Goal: Contribute content: Add original content to the website for others to see

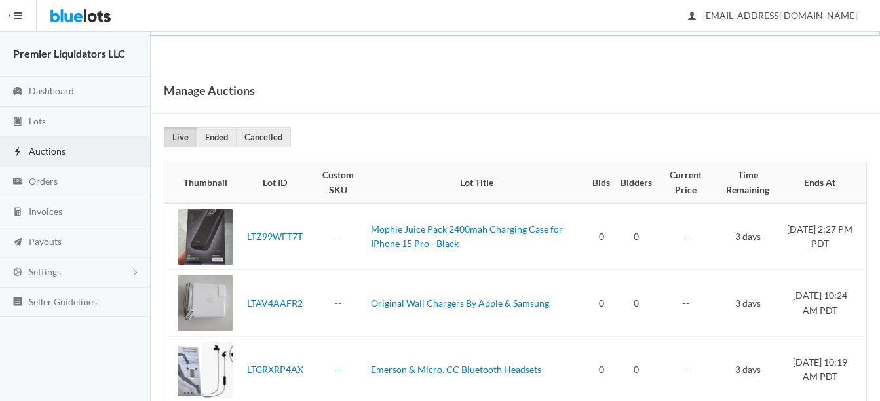
click at [29, 121] on span "Lots" at bounding box center [37, 120] width 17 height 11
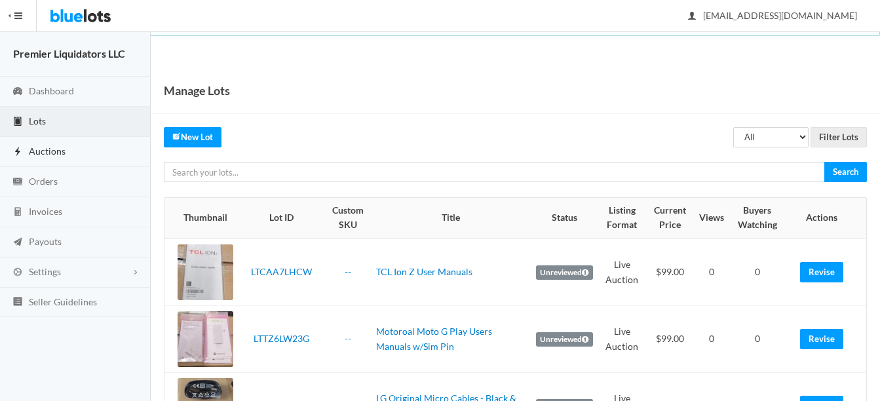
click at [45, 148] on span "Auctions" at bounding box center [47, 150] width 37 height 11
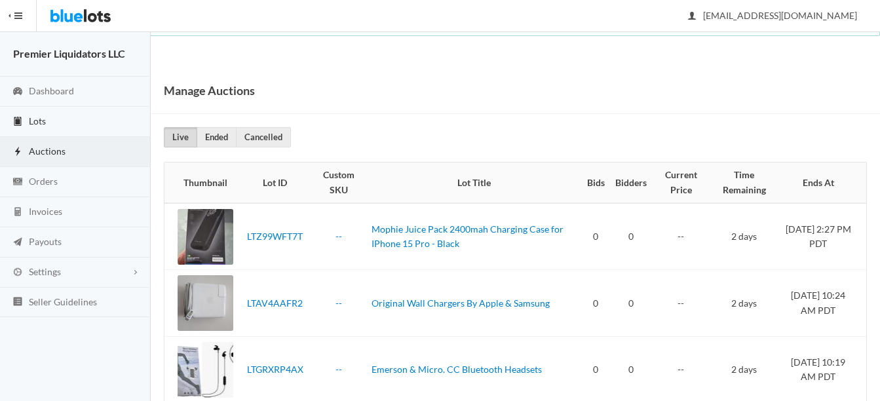
click at [38, 121] on span "Lots" at bounding box center [37, 120] width 17 height 11
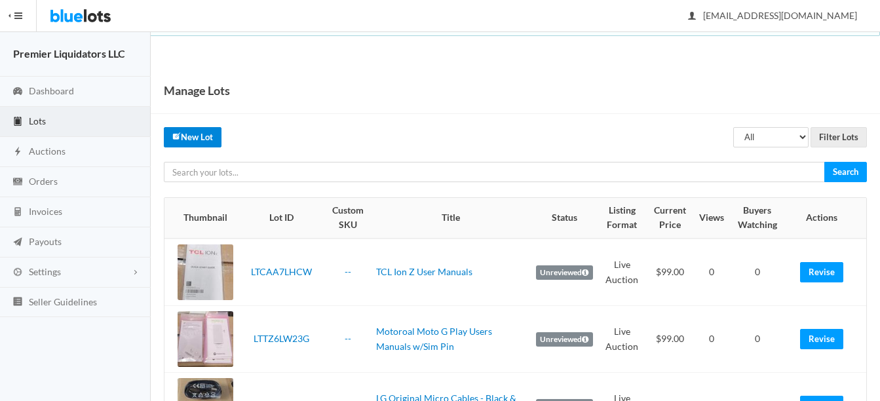
click at [192, 129] on link "New Lot" at bounding box center [193, 137] width 58 height 20
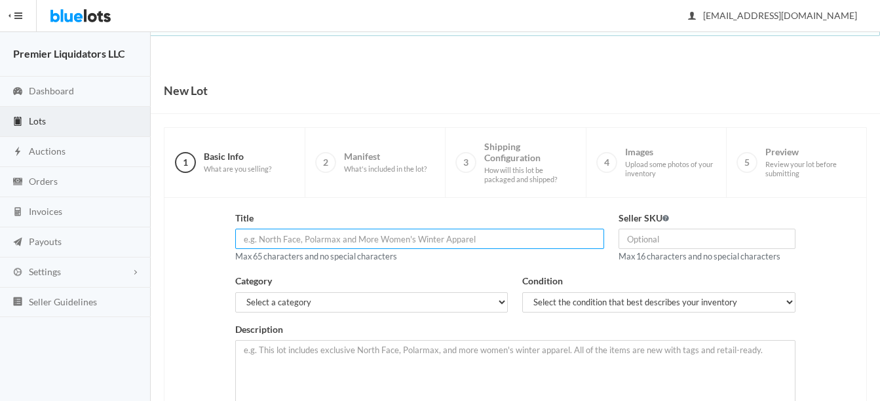
paste input "Samsung (ECB-DU68WE) 2ft USB Cable for Micro USB Devices"
click at [340, 238] on input "Samsung (ECB-DU68WE) 2ft USB Cable for Micro USB Devices" at bounding box center [419, 239] width 369 height 20
click at [281, 240] on input "Samsung (ECB-DU68WE 2ft USB Cable for Micro USB Devices" at bounding box center [419, 239] width 369 height 20
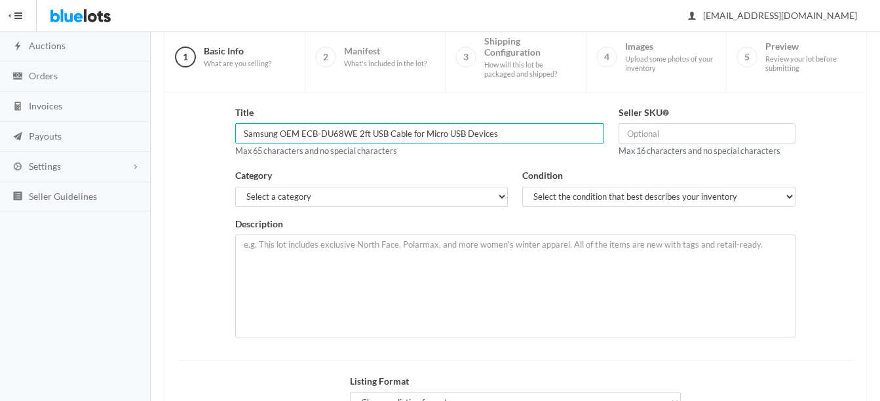
scroll to position [131, 0]
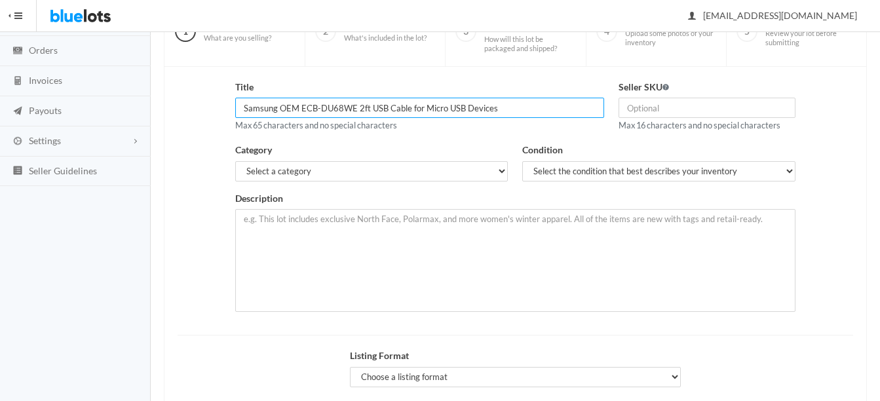
type input "Samsung OEM ECB-DU68WE 2ft USB Cable for Micro USB Devices"
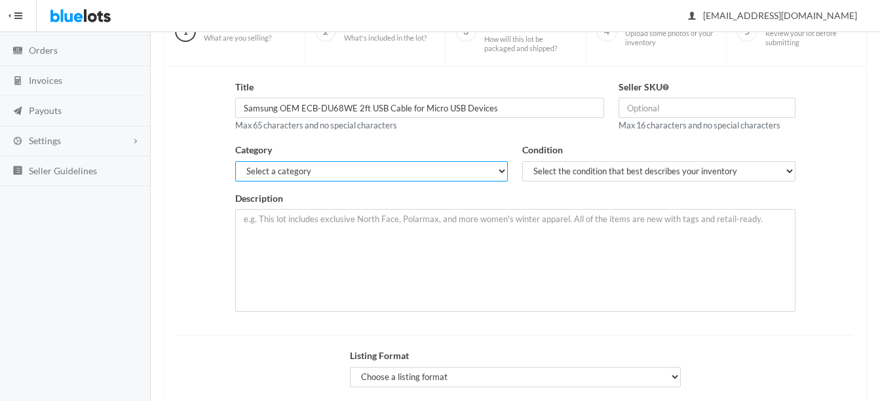
click at [319, 172] on select "Select a category Electronics Clothing, Shoes & Accessories Appliances Home & G…" at bounding box center [371, 171] width 273 height 20
select select "1"
click at [235, 161] on select "Select a category Electronics Clothing, Shoes & Accessories Appliances Home & G…" at bounding box center [371, 171] width 273 height 20
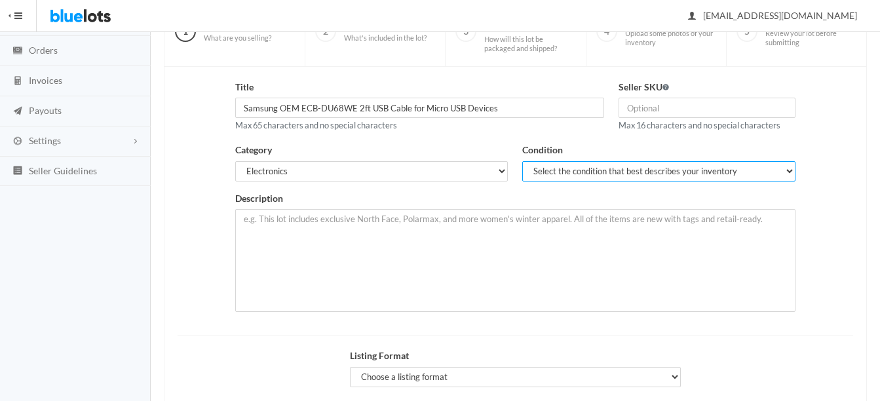
click at [563, 166] on select "Select the condition that best describes your inventory Brand New Shelf Pulls C…" at bounding box center [658, 171] width 273 height 20
select select "1"
click at [522, 161] on select "Select the condition that best describes your inventory Brand New Shelf Pulls C…" at bounding box center [658, 171] width 273 height 20
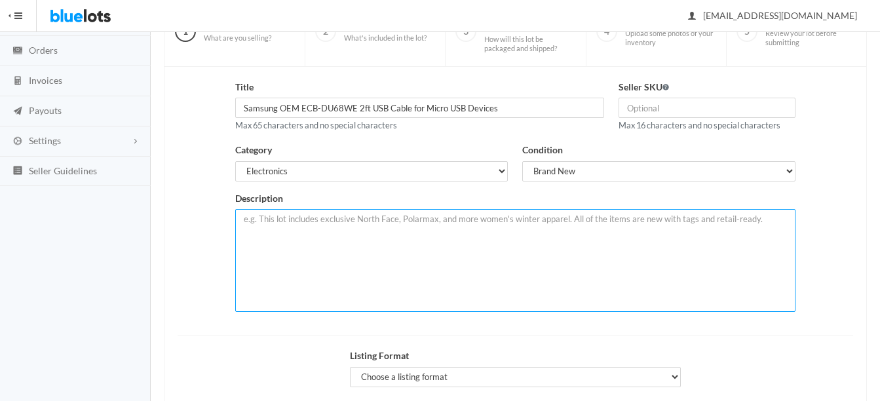
click at [558, 227] on textarea at bounding box center [515, 260] width 560 height 103
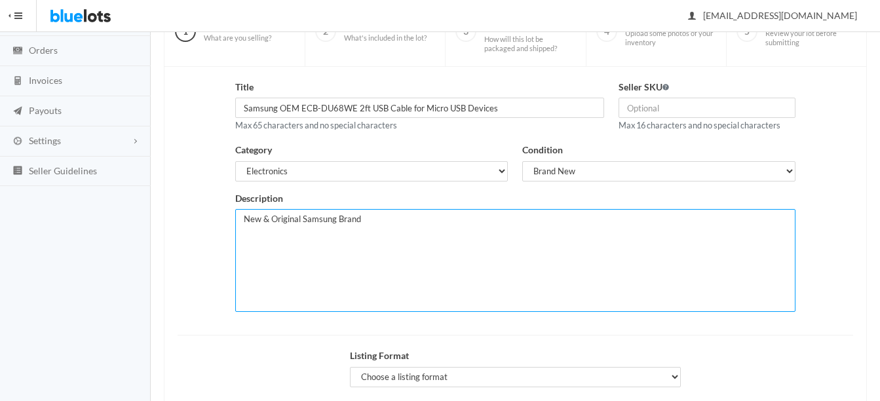
paste textarea "Samsung (ECB-DU68WE) 2ft USB Cable for Micro USB Devices"
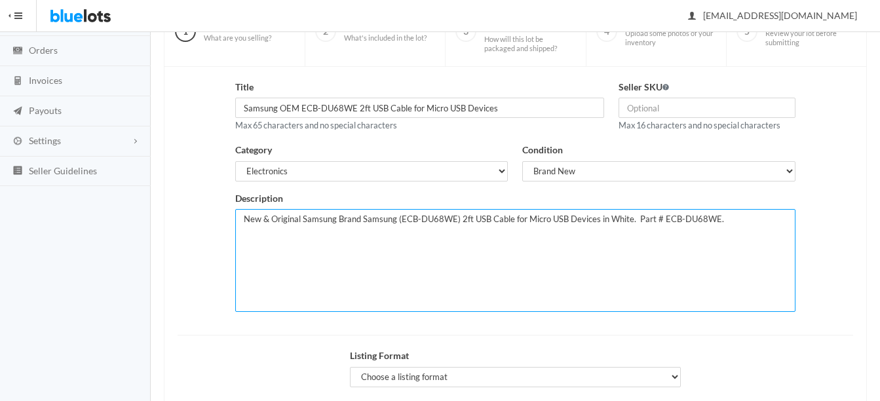
click at [455, 215] on textarea "New & Original Samsung Brand Samsung (ECB-DU68WE) 2ft USB Cable for Micro USB D…" at bounding box center [515, 260] width 560 height 103
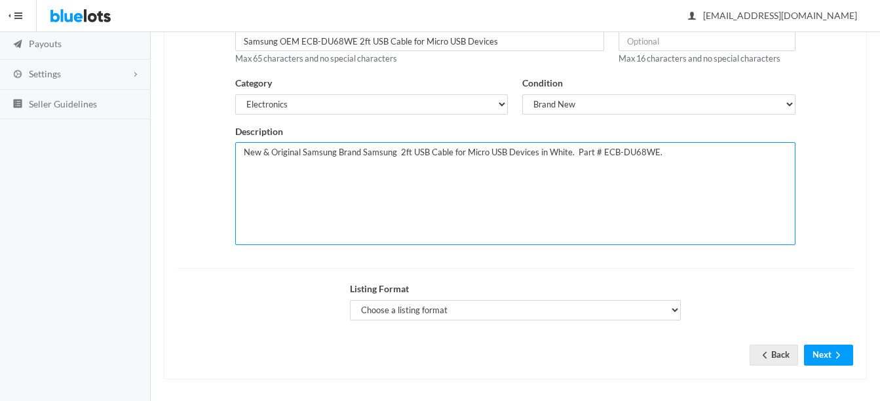
scroll to position [203, 0]
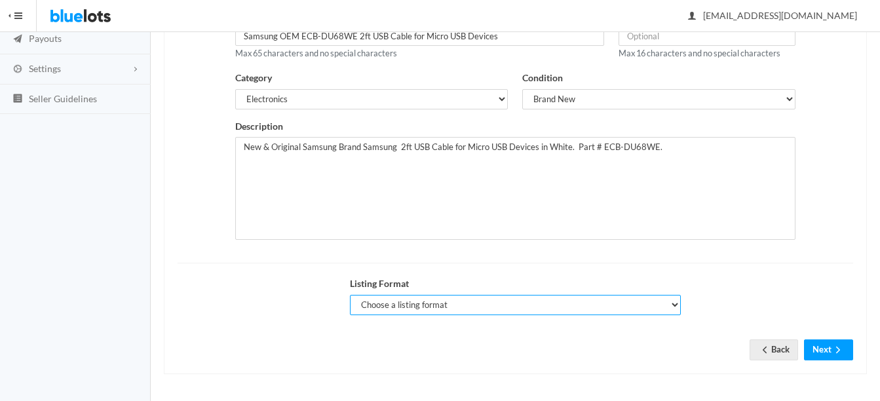
click at [420, 300] on select "Choose a listing format Auction Buy Now" at bounding box center [515, 305] width 331 height 20
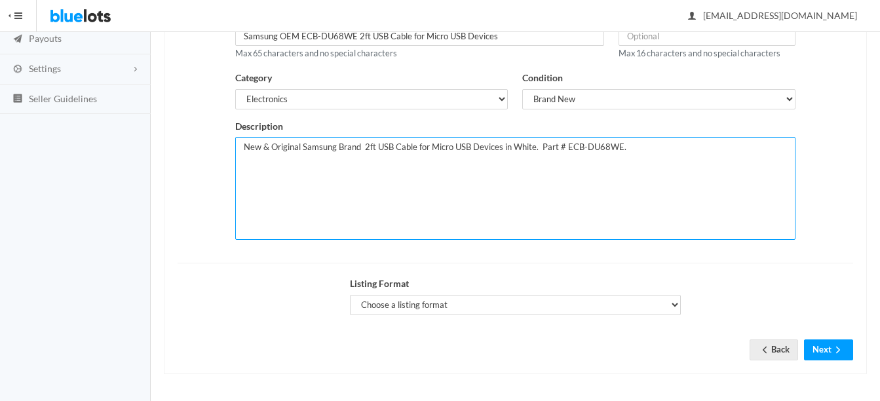
click at [238, 149] on textarea "New & Original Samsung Brand 2ft USB Cable for Micro USB Devices in White. Part…" at bounding box center [515, 188] width 560 height 103
type textarea "Lot of 140 New & Original Samsung Brand 2ft USB Cable for Micro USB Devices in …"
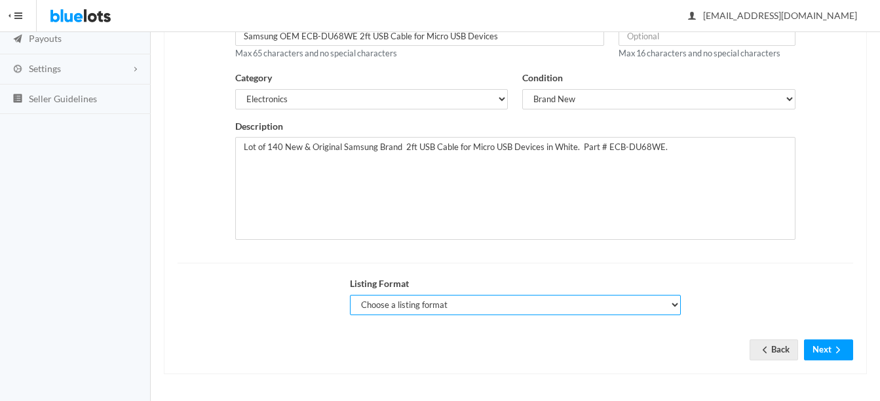
click at [383, 305] on select "Choose a listing format Auction Buy Now" at bounding box center [515, 305] width 331 height 20
select select "true"
click at [350, 295] on select "Choose a listing format Auction Buy Now" at bounding box center [515, 305] width 331 height 20
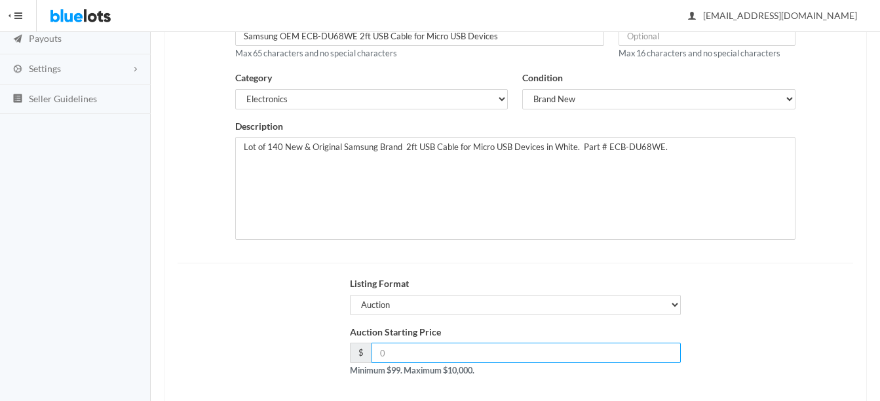
click at [456, 354] on input "number" at bounding box center [525, 353] width 309 height 20
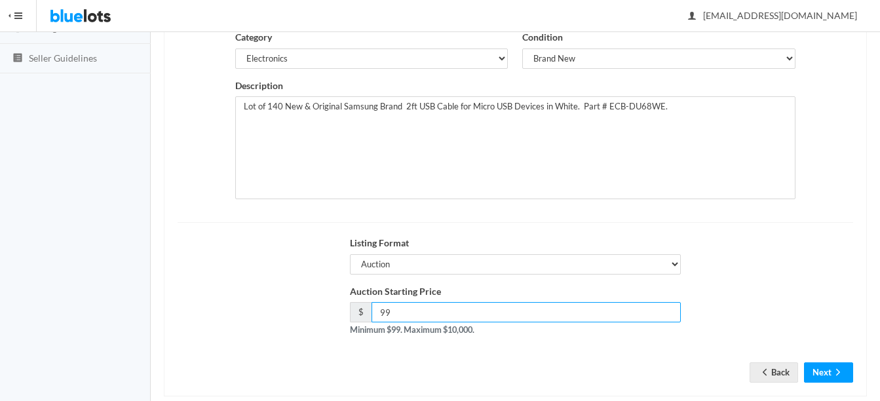
scroll to position [266, 0]
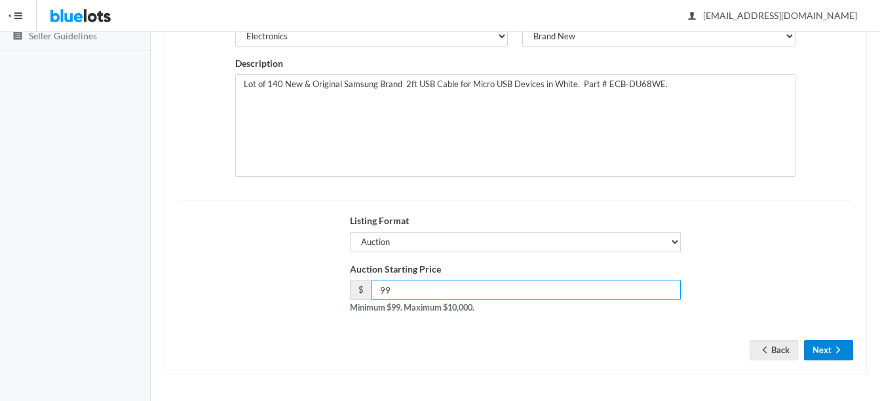
type input "99"
click at [837, 345] on icon "arrow forward" at bounding box center [837, 350] width 13 height 10
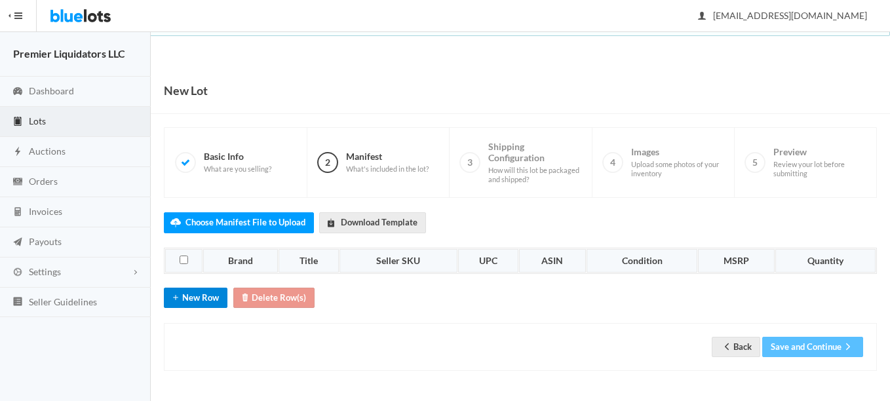
click at [195, 307] on button "New Row" at bounding box center [196, 298] width 64 height 20
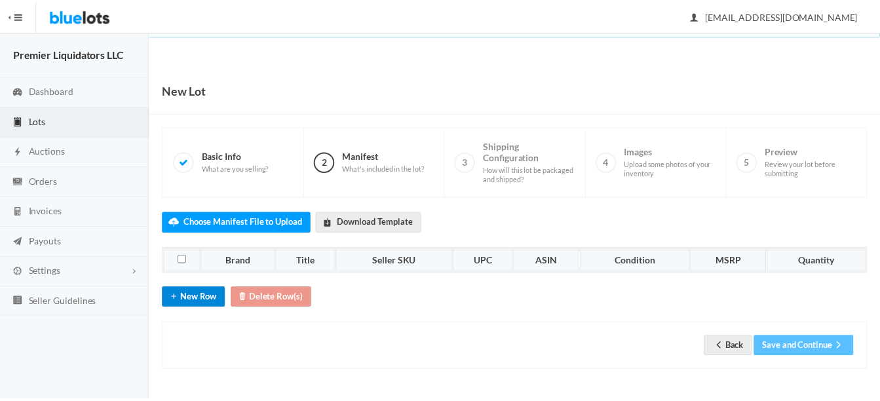
scroll to position [20, 0]
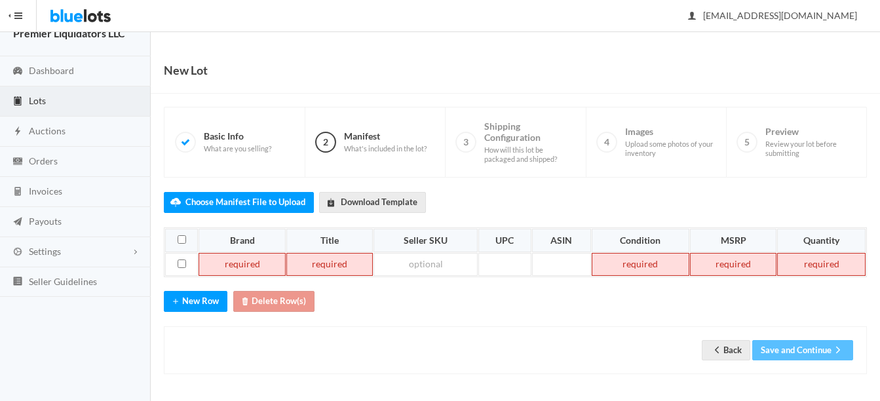
click at [234, 261] on td at bounding box center [241, 265] width 87 height 24
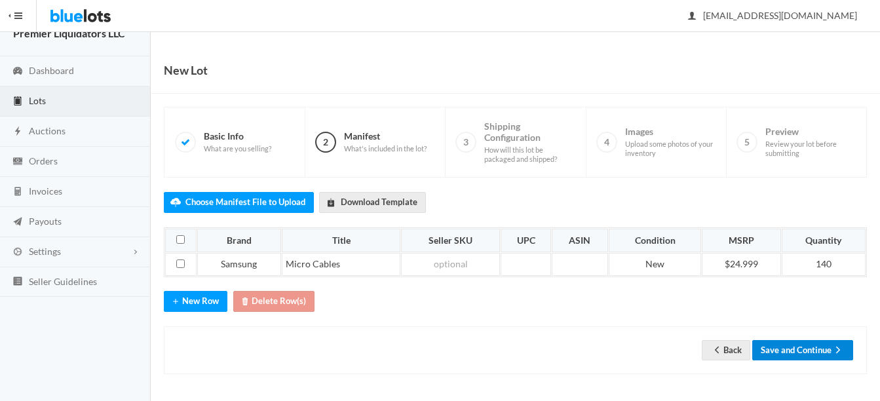
click at [808, 347] on button "Save and Continue" at bounding box center [802, 350] width 101 height 20
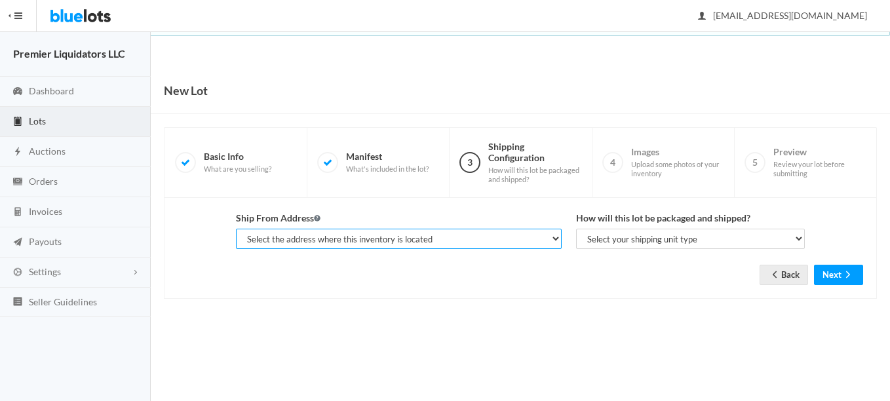
click at [400, 238] on select "Select the address where this inventory is located Premier Liquidatores, 398 E …" at bounding box center [399, 239] width 326 height 20
select select "25095"
click at [236, 229] on select "Select the address where this inventory is located Premier Liquidatores, 398 E …" at bounding box center [399, 239] width 326 height 20
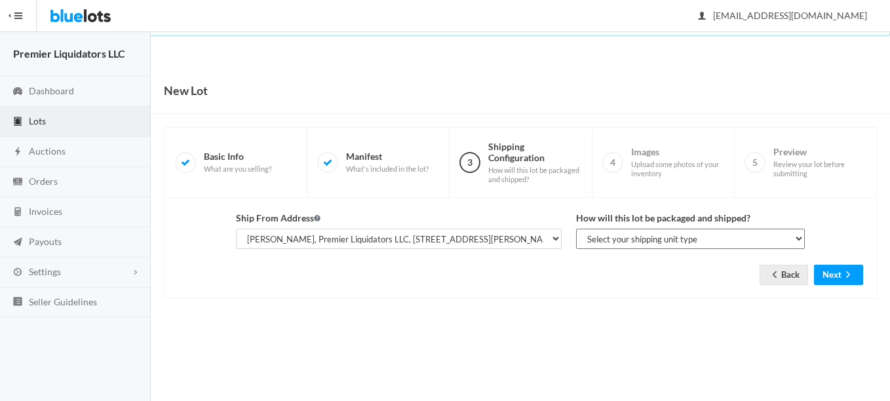
click at [596, 238] on select "Select your shipping unit type Parcel Pallet Truckload" at bounding box center [690, 239] width 229 height 20
select select "parcel"
click at [576, 229] on select "Select your shipping unit type Parcel Pallet Truckload" at bounding box center [690, 239] width 229 height 20
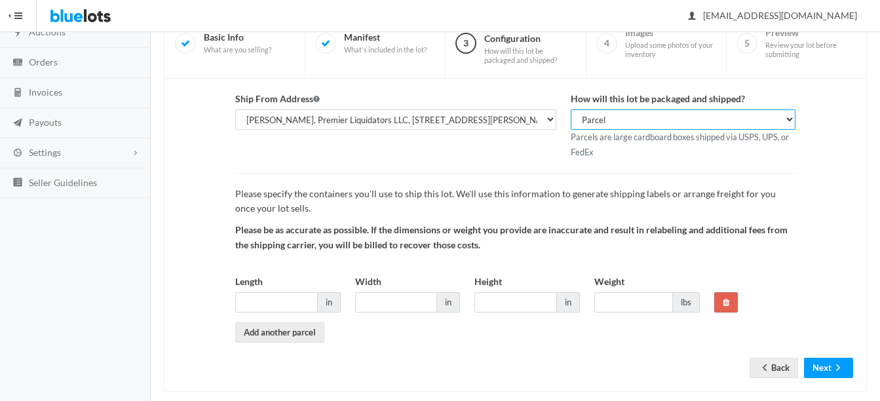
scroll to position [137, 0]
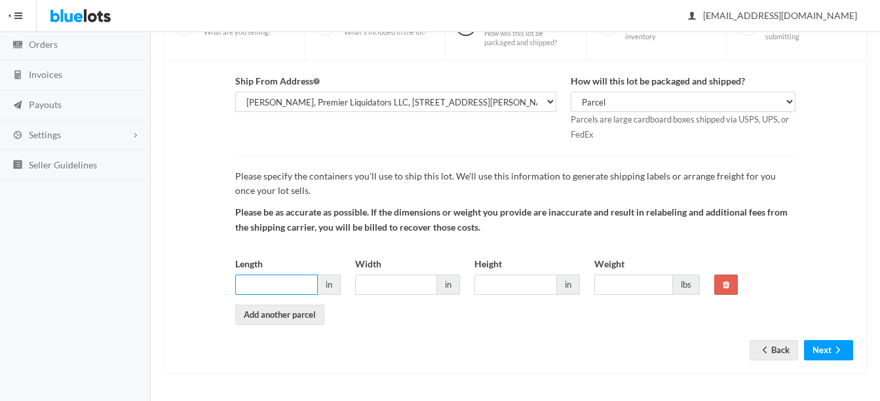
click at [286, 290] on input "Length" at bounding box center [276, 284] width 83 height 20
type input "8"
type input "6"
type input "5"
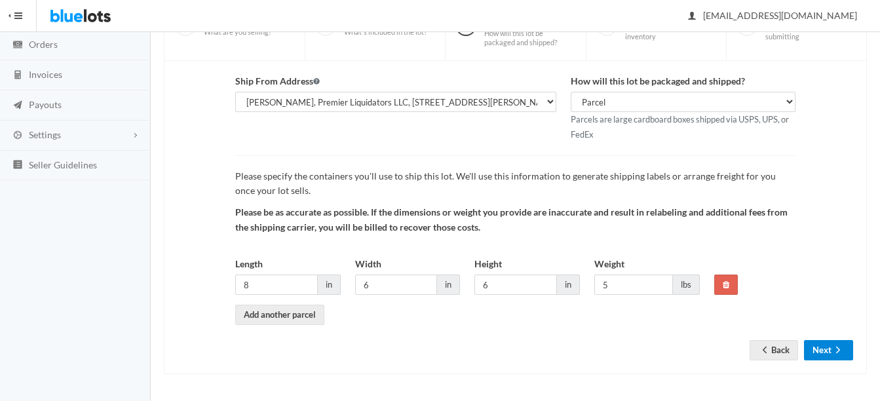
click at [820, 347] on button "Next" at bounding box center [828, 350] width 49 height 20
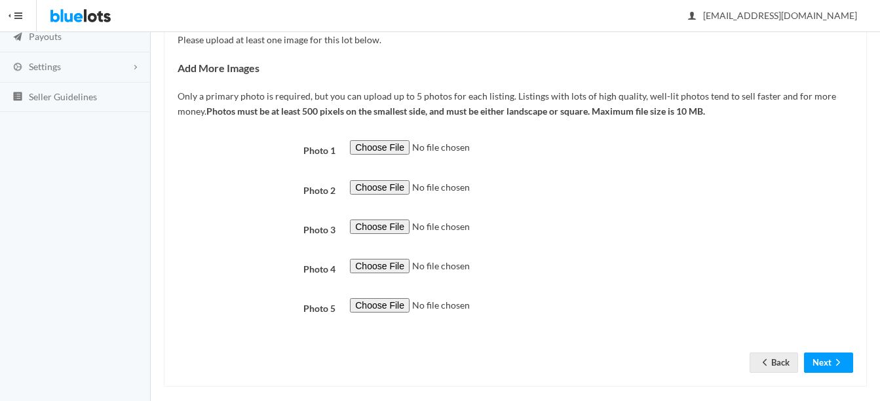
scroll to position [217, 0]
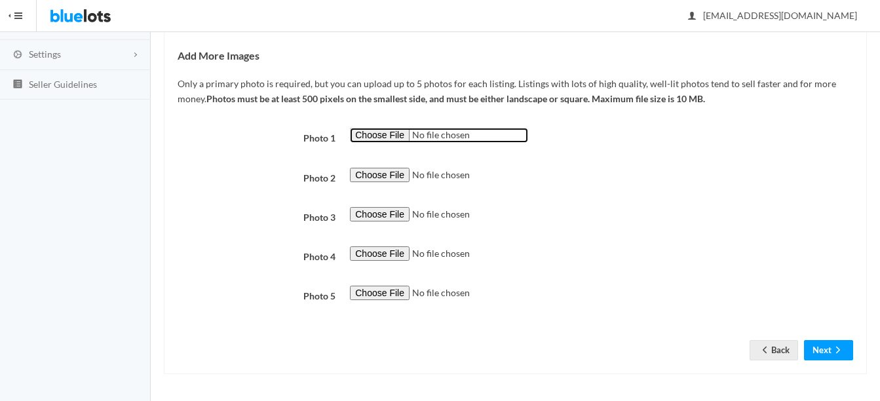
click at [377, 135] on input "file" at bounding box center [439, 135] width 178 height 15
click at [389, 130] on input "file" at bounding box center [439, 135] width 178 height 15
type input "C:\fakepath\s-l500 (9).jpg"
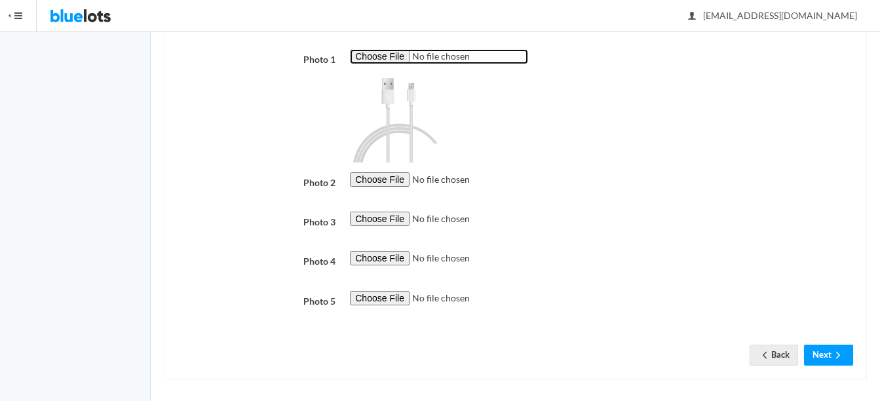
scroll to position [301, 0]
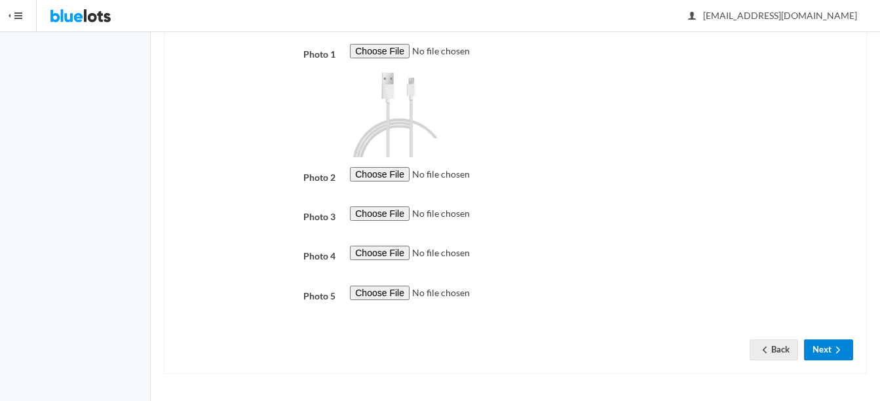
click at [824, 348] on button "Next" at bounding box center [828, 349] width 49 height 20
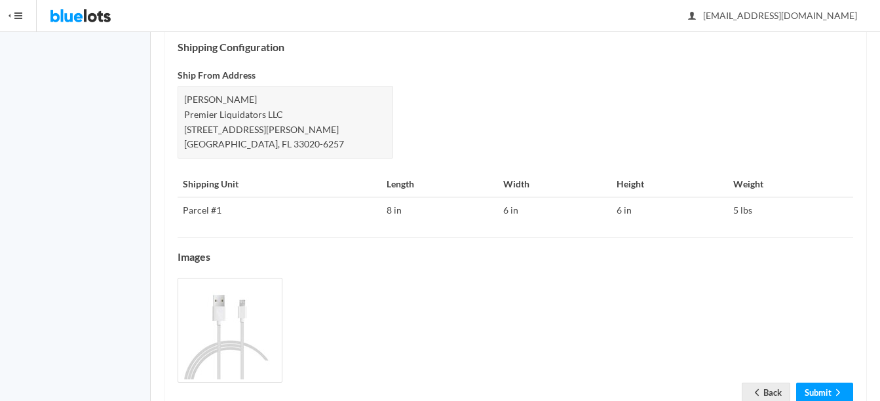
scroll to position [578, 0]
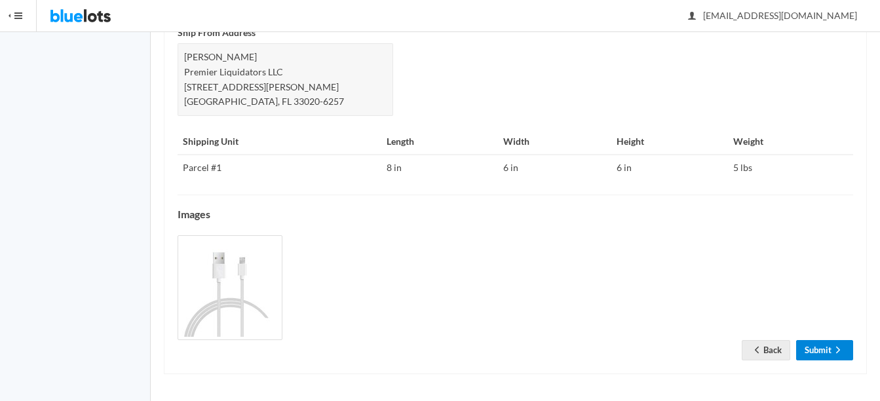
drag, startPoint x: 832, startPoint y: 350, endPoint x: 849, endPoint y: 348, distance: 17.1
click at [833, 350] on icon "arrow forward" at bounding box center [837, 350] width 13 height 10
